Goal: Transaction & Acquisition: Purchase product/service

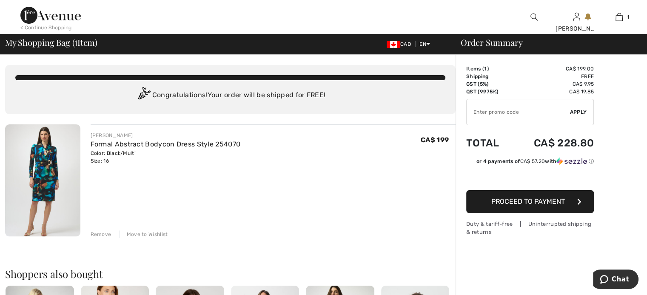
click at [65, 18] on img at bounding box center [50, 15] width 60 height 17
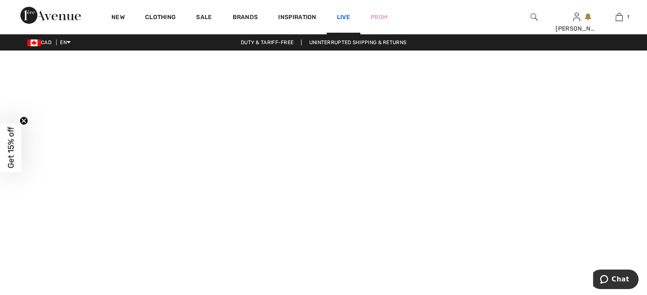
click at [348, 18] on link "Live" at bounding box center [343, 17] width 13 height 9
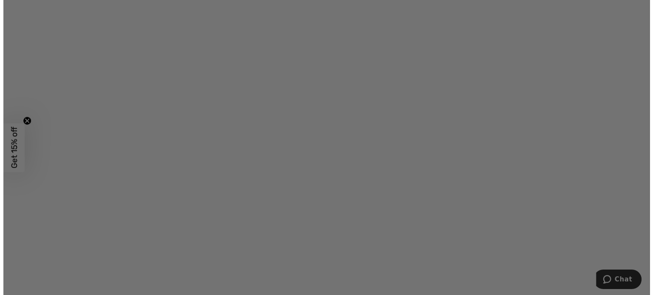
scroll to position [712, 0]
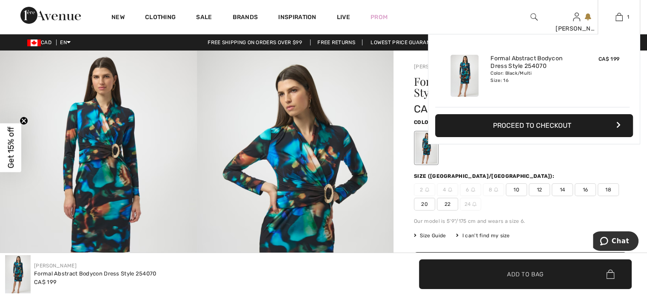
click at [553, 132] on button "Proceed to Checkout" at bounding box center [534, 125] width 198 height 23
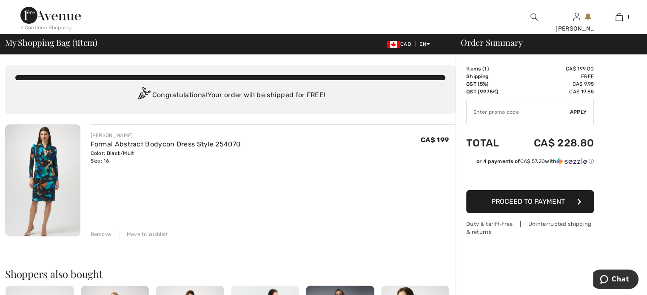
click at [525, 108] on input "TEXT" at bounding box center [517, 112] width 103 height 26
type input "LIVE10"
click at [582, 116] on span "Apply" at bounding box center [578, 112] width 17 height 8
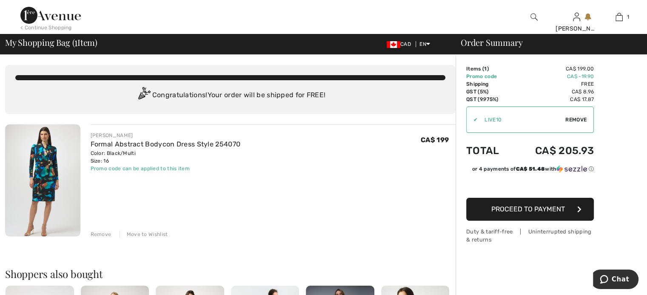
click at [543, 215] on button "Proceed to Payment" at bounding box center [530, 209] width 128 height 23
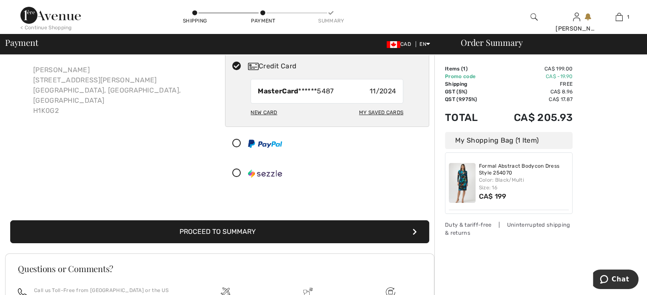
scroll to position [47, 0]
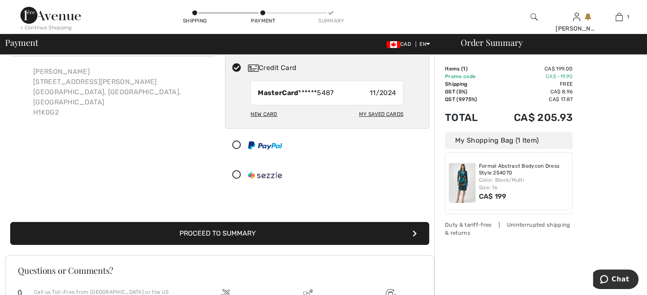
click at [238, 238] on button "Proceed to Summary" at bounding box center [219, 233] width 419 height 23
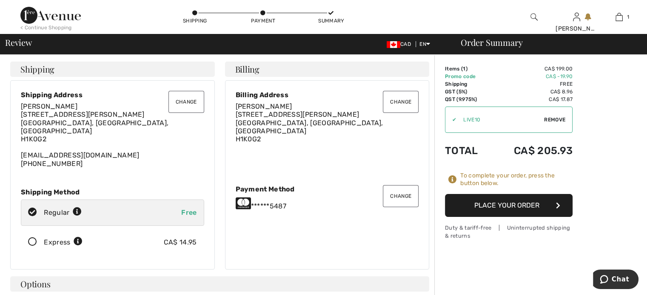
click at [529, 207] on button "Place Your Order" at bounding box center [509, 205] width 128 height 23
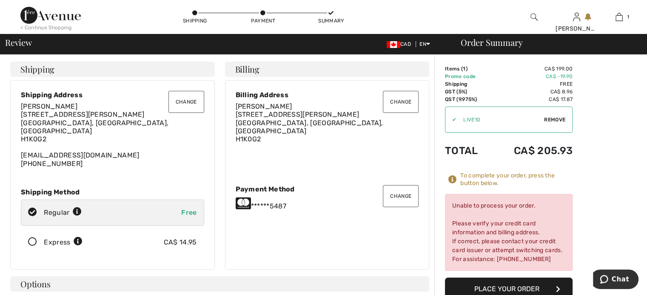
click at [400, 191] on button "Change" at bounding box center [401, 196] width 36 height 22
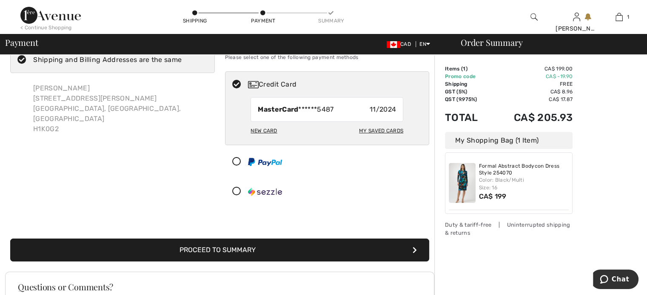
click at [276, 128] on div "New Card" at bounding box center [263, 131] width 26 height 14
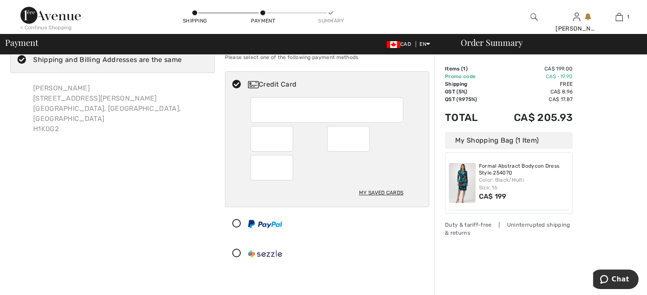
click at [259, 99] on div at bounding box center [326, 110] width 153 height 26
click at [365, 143] on div at bounding box center [348, 139] width 43 height 26
radio input "true"
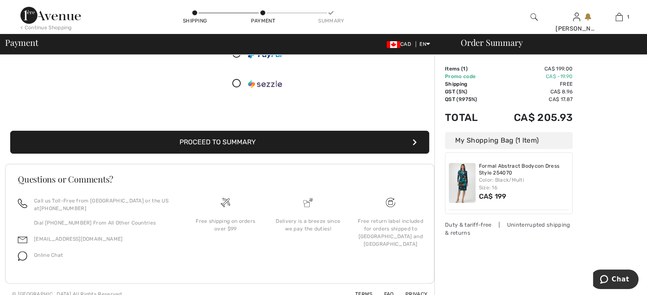
scroll to position [209, 0]
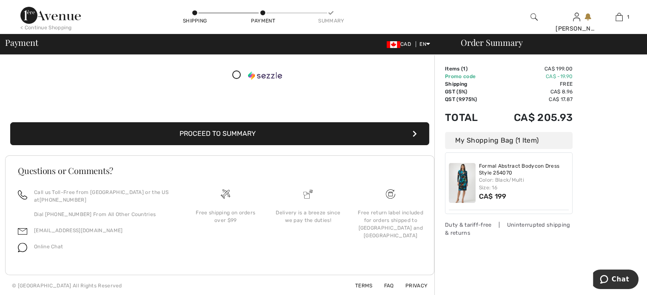
click at [213, 137] on button "Proceed to Summary" at bounding box center [219, 133] width 419 height 23
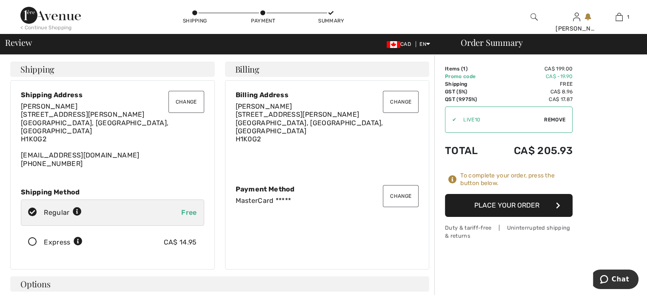
click at [521, 213] on button "Place Your Order" at bounding box center [509, 205] width 128 height 23
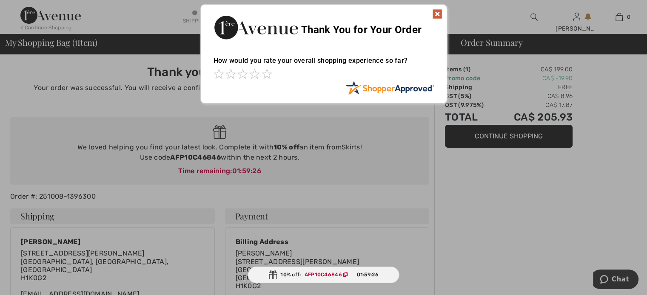
click at [436, 17] on img at bounding box center [437, 14] width 10 height 10
